Goal: Transaction & Acquisition: Purchase product/service

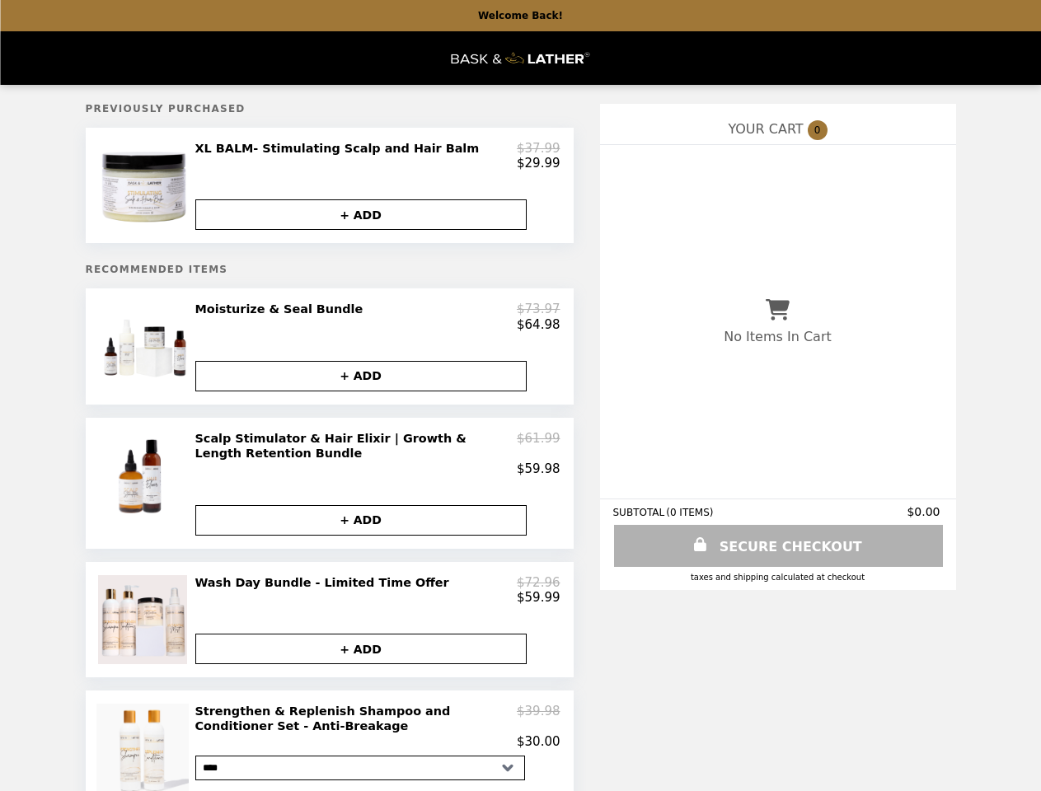
click at [145, 189] on img at bounding box center [144, 185] width 93 height 89
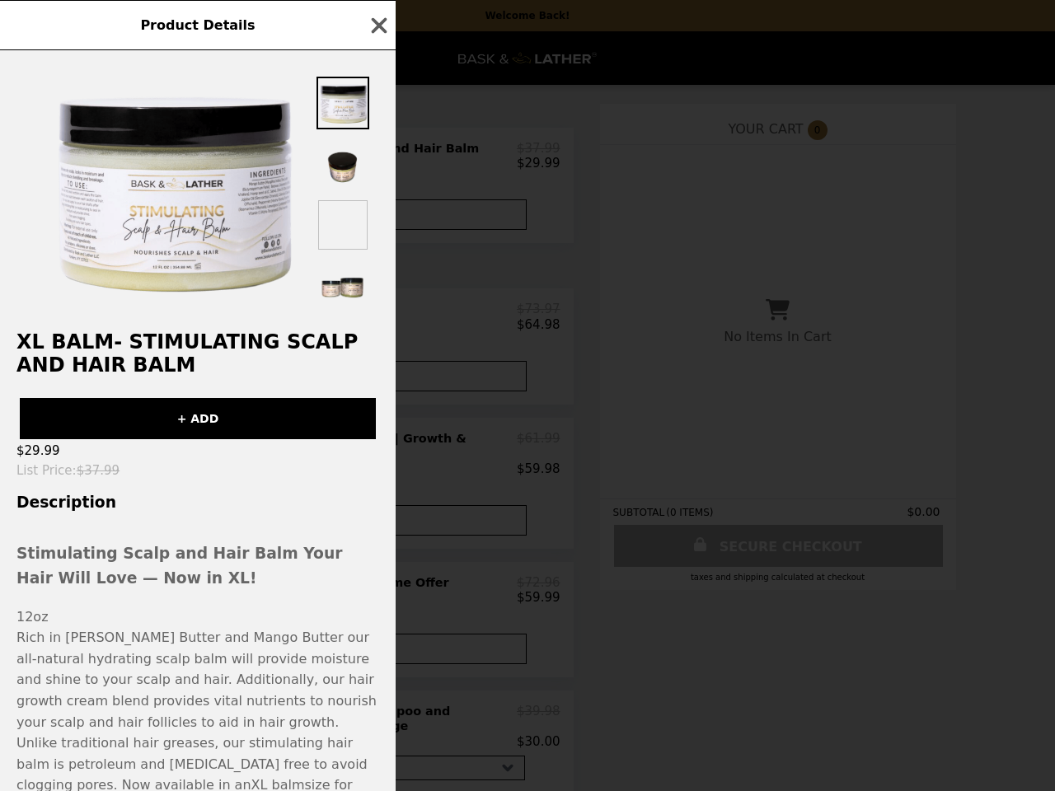
click at [361, 221] on div "Product Details XL BALM- Stimulating Scalp and Hair Balm + ADD $29.99 List Pric…" at bounding box center [527, 395] width 1055 height 791
click at [145, 357] on h2 "XL BALM- Stimulating Scalp and Hair Balm" at bounding box center [197, 353] width 395 height 46
click at [377, 326] on div "XL BALM- Stimulating Scalp and Hair Balm + ADD $29.99 List Price : $37.99 Descr…" at bounding box center [197, 420] width 395 height 741
click at [361, 388] on div "Product Details XL BALM- Stimulating Scalp and Hair Balm + ADD $29.99 List Pric…" at bounding box center [527, 395] width 1055 height 791
click at [145, 497] on div "XL BALM- Stimulating Scalp and Hair Balm + ADD $29.99 List Price : $37.99 Descr…" at bounding box center [197, 420] width 395 height 741
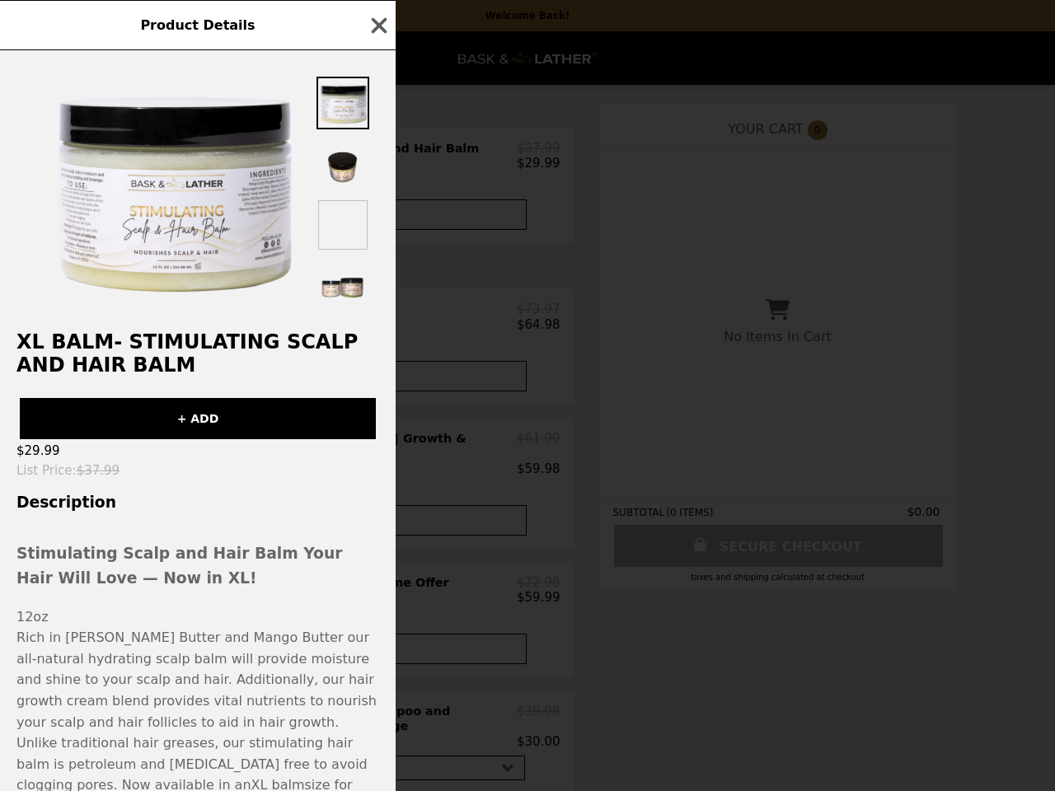
click at [377, 462] on div "$29.99" at bounding box center [197, 450] width 395 height 23
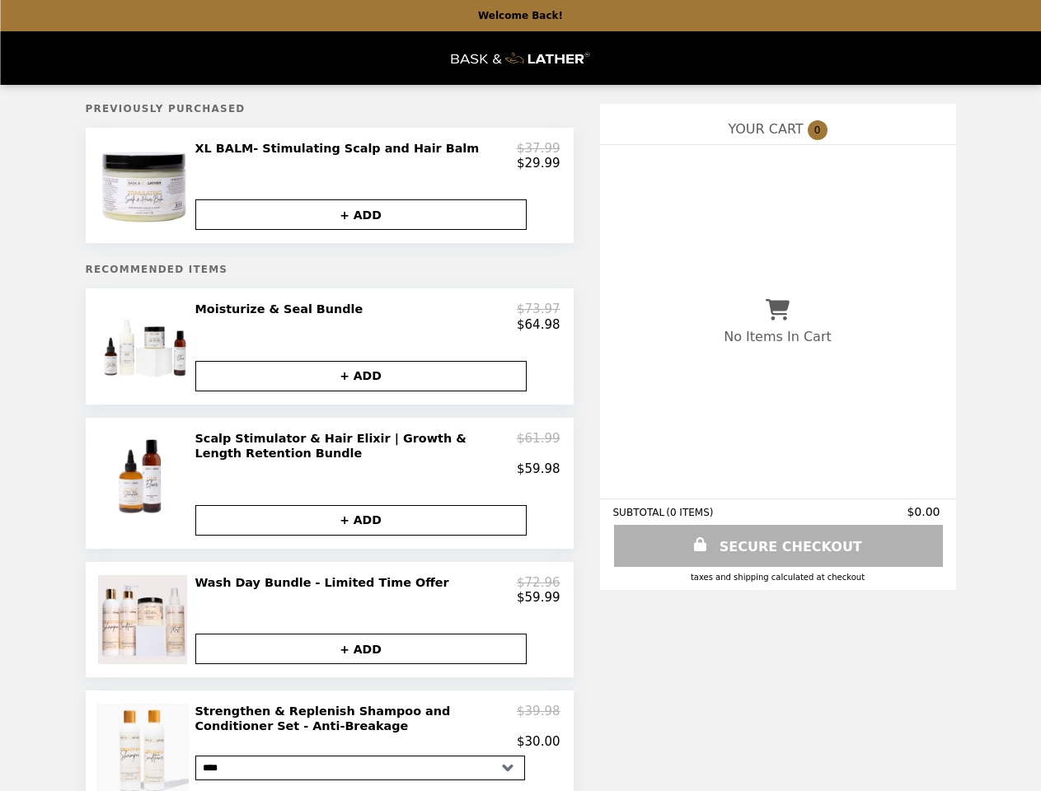
click at [361, 536] on button "+ ADD" at bounding box center [360, 520] width 331 height 30
click at [145, 638] on img at bounding box center [144, 619] width 93 height 89
